Goal: Information Seeking & Learning: Find contact information

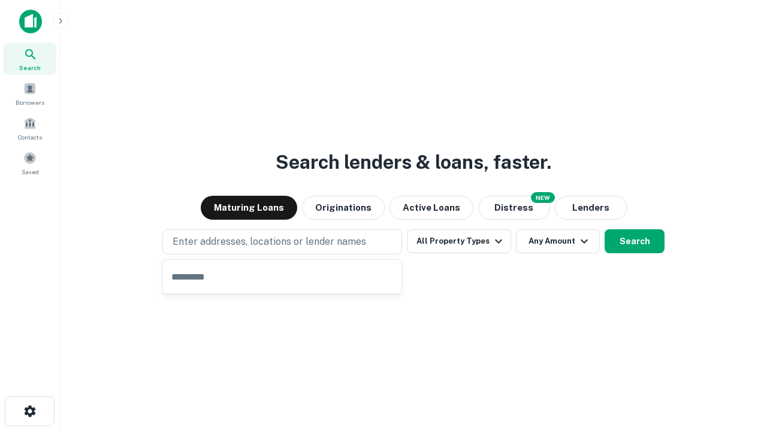
type input "**********"
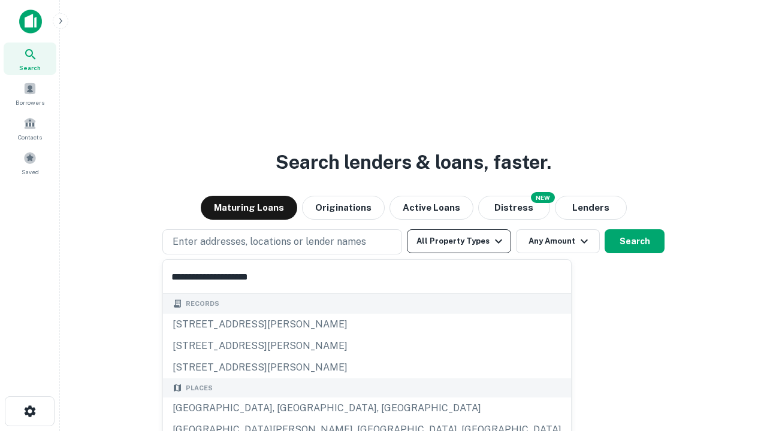
click at [459, 241] on button "All Property Types" at bounding box center [459, 241] width 104 height 24
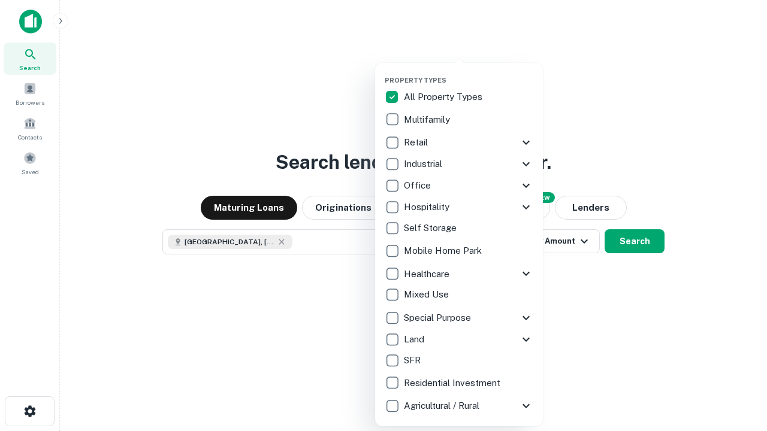
click at [468, 72] on button "button" at bounding box center [469, 72] width 168 height 1
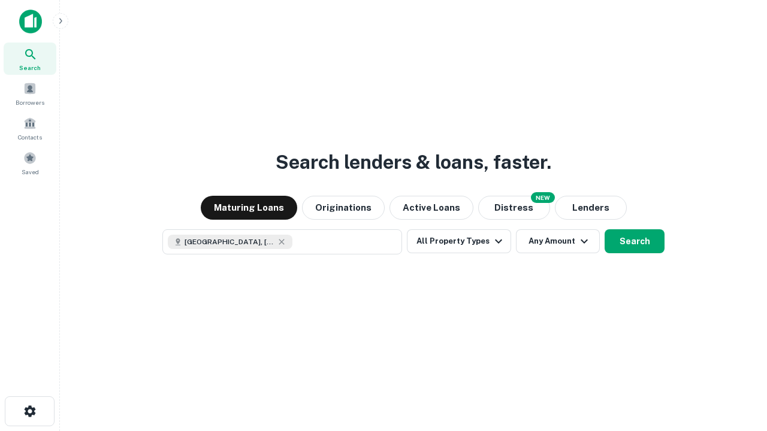
scroll to position [19, 0]
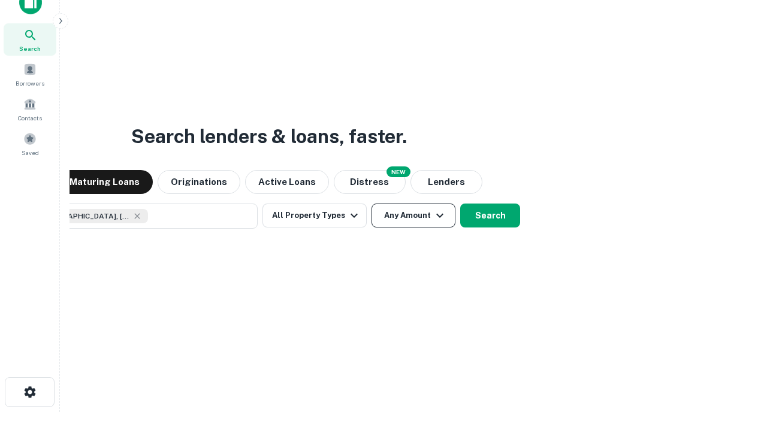
click at [371, 204] on button "Any Amount" at bounding box center [413, 216] width 84 height 24
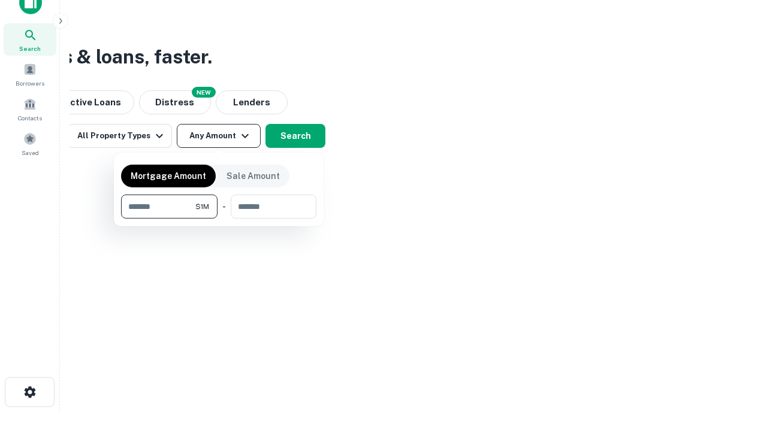
type input "*******"
click at [219, 219] on button "button" at bounding box center [218, 219] width 195 height 1
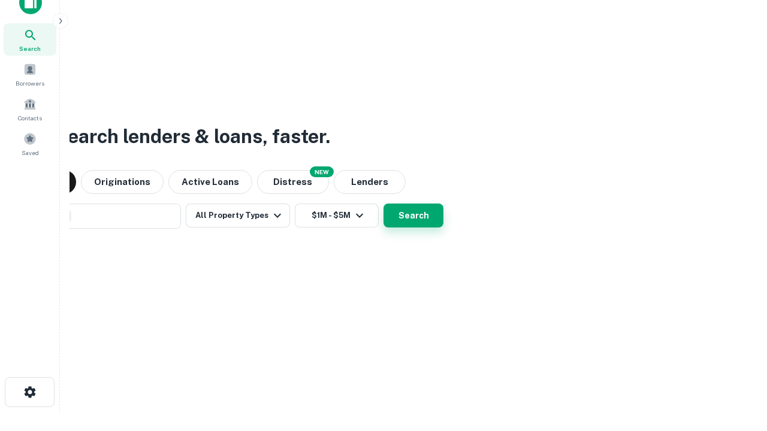
click at [383, 204] on button "Search" at bounding box center [413, 216] width 60 height 24
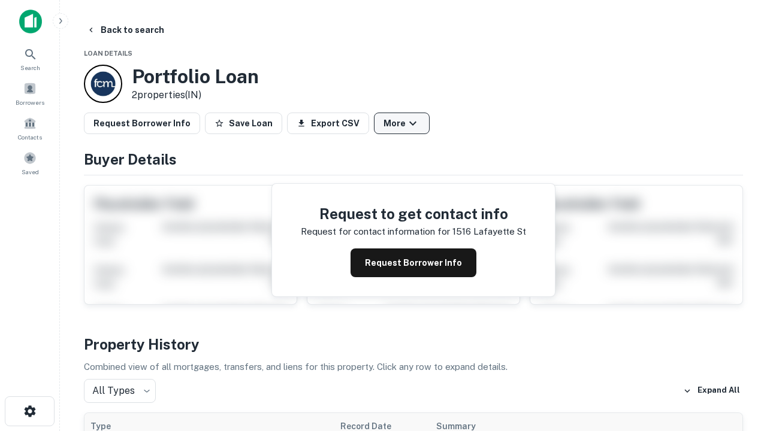
click at [401, 123] on button "More" at bounding box center [402, 124] width 56 height 22
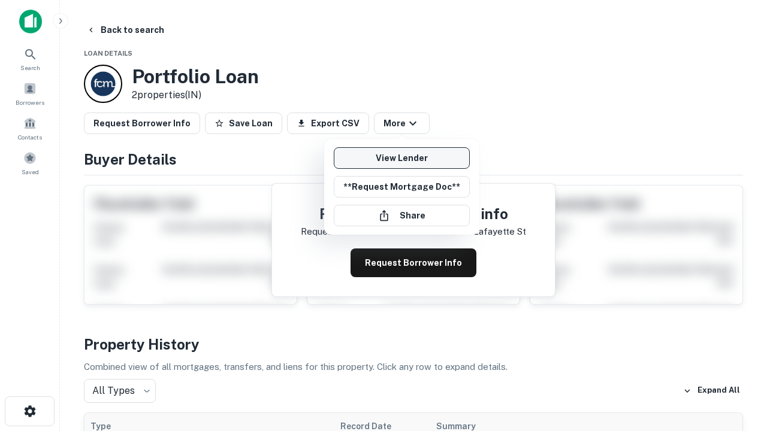
click at [401, 158] on link "View Lender" at bounding box center [402, 158] width 136 height 22
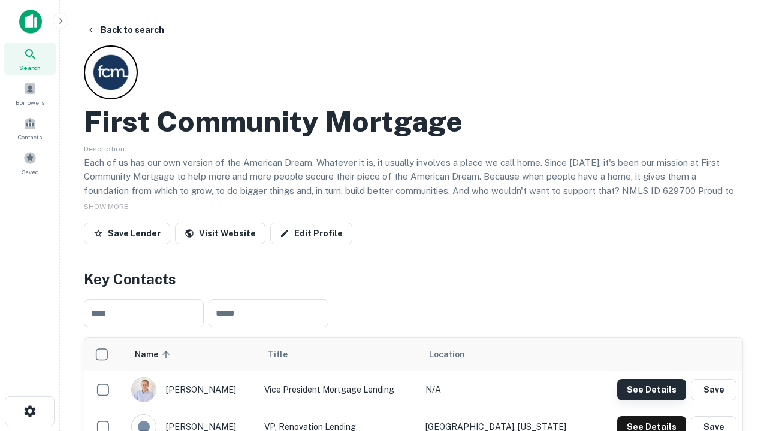
click at [651, 389] on button "See Details" at bounding box center [651, 390] width 69 height 22
click at [29, 411] on icon "button" at bounding box center [30, 411] width 14 height 14
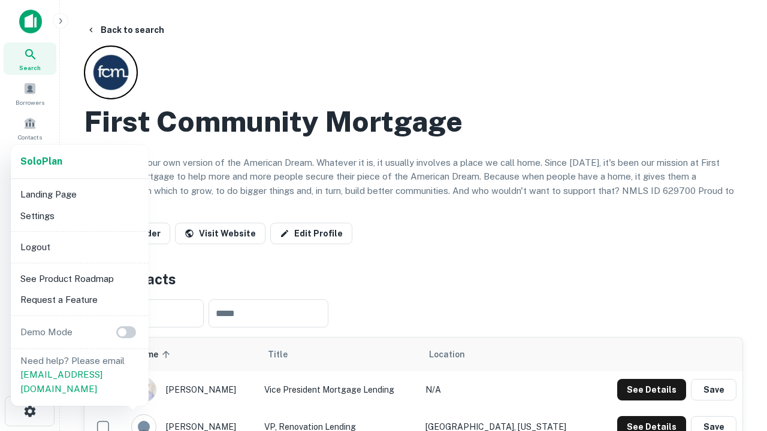
click at [79, 247] on li "Logout" at bounding box center [80, 248] width 128 height 22
